Goal: Task Accomplishment & Management: Manage account settings

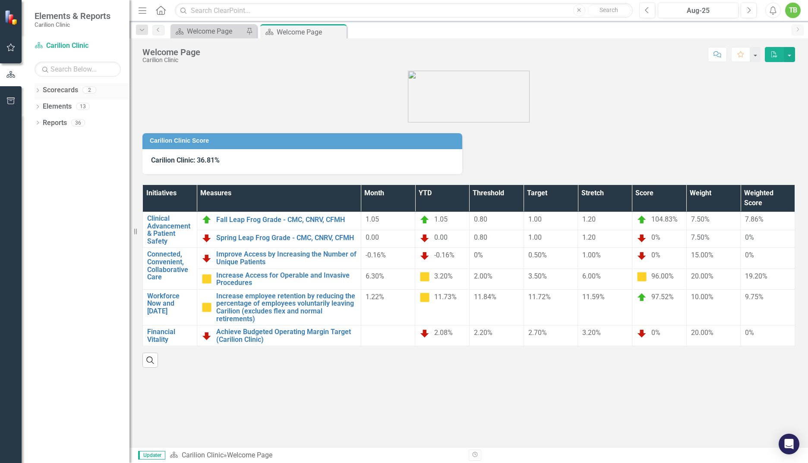
click at [38, 89] on icon at bounding box center [38, 90] width 2 height 4
click at [42, 104] on icon "Dropdown" at bounding box center [42, 106] width 6 height 5
click at [67, 122] on link "Department of Neurosurgery" at bounding box center [92, 123] width 73 height 10
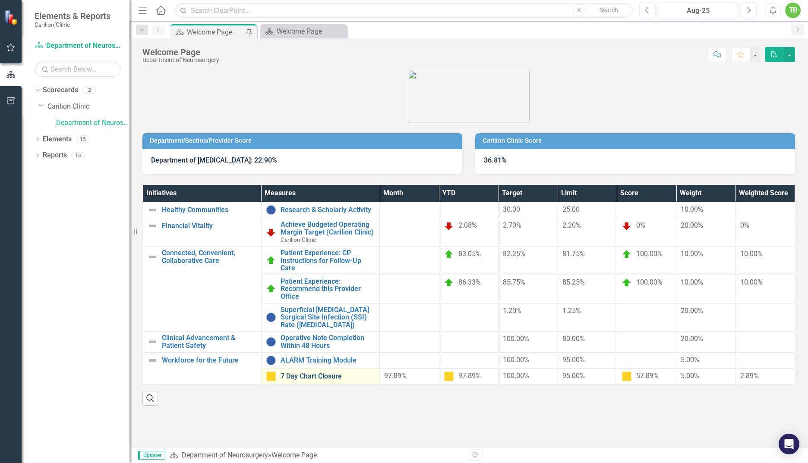
click at [320, 377] on link "7 Day Chart Closure" at bounding box center [327, 377] width 95 height 8
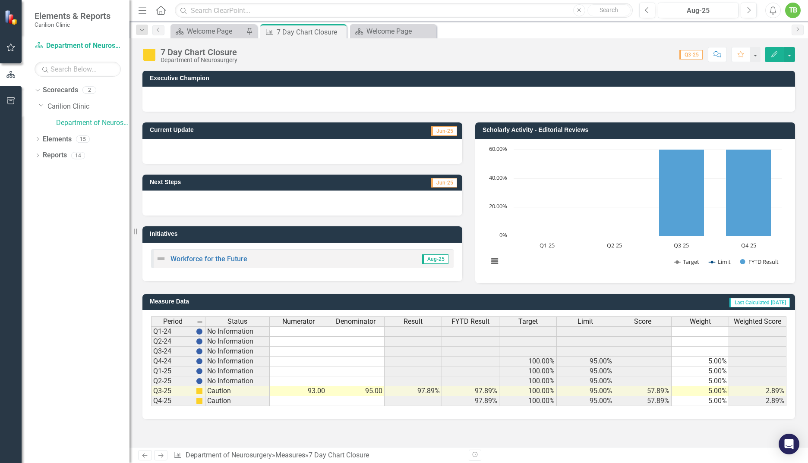
click at [308, 401] on td at bounding box center [298, 401] width 57 height 10
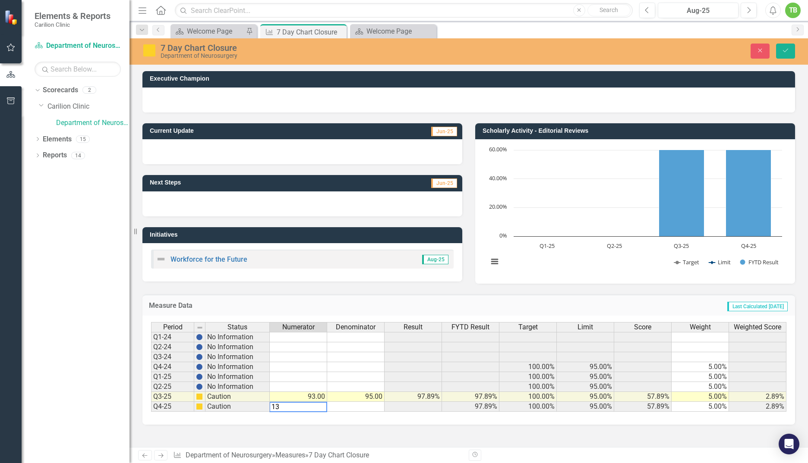
type textarea "134"
type textarea "136"
drag, startPoint x: 784, startPoint y: 46, endPoint x: 717, endPoint y: 322, distance: 283.8
click at [784, 46] on button "Save" at bounding box center [785, 51] width 19 height 15
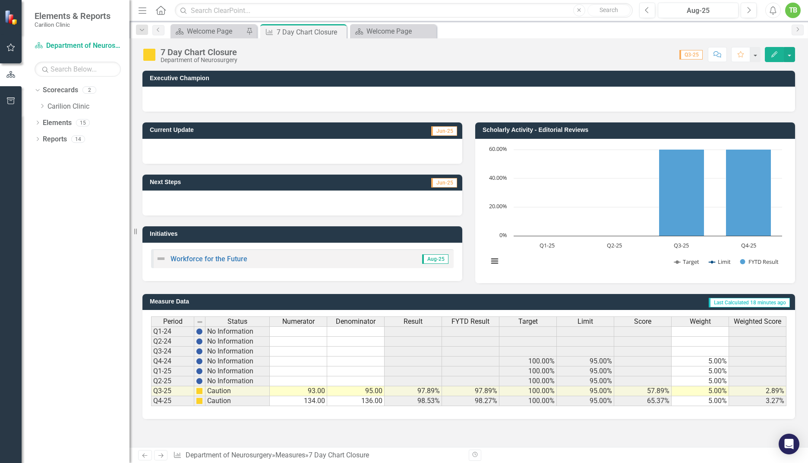
click at [790, 10] on div "TB" at bounding box center [793, 11] width 16 height 16
click at [756, 110] on link "Logout Log Out" at bounding box center [766, 109] width 68 height 16
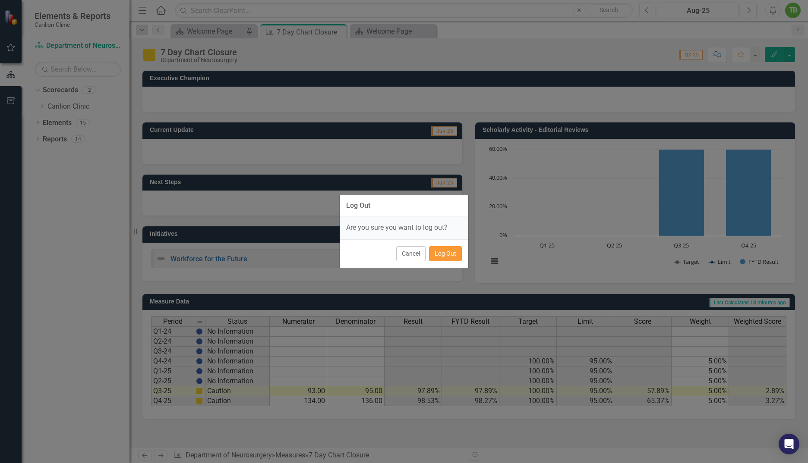
click at [449, 255] on button "Log Out" at bounding box center [445, 253] width 33 height 15
